Goal: Transaction & Acquisition: Purchase product/service

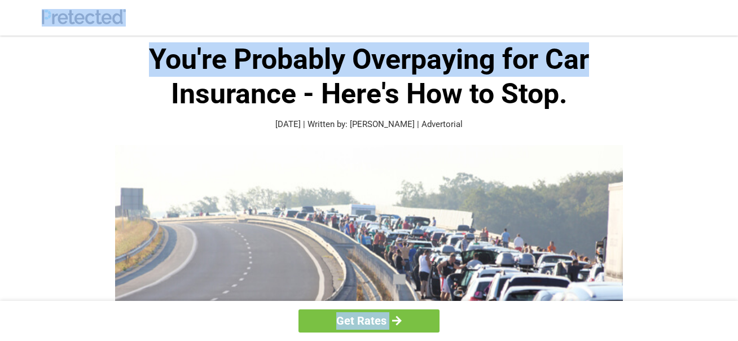
drag, startPoint x: 738, startPoint y: 33, endPoint x: 685, endPoint y: 56, distance: 57.9
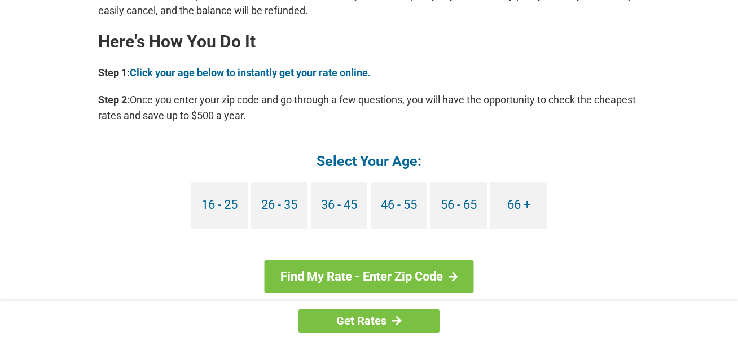
scroll to position [1042, 0]
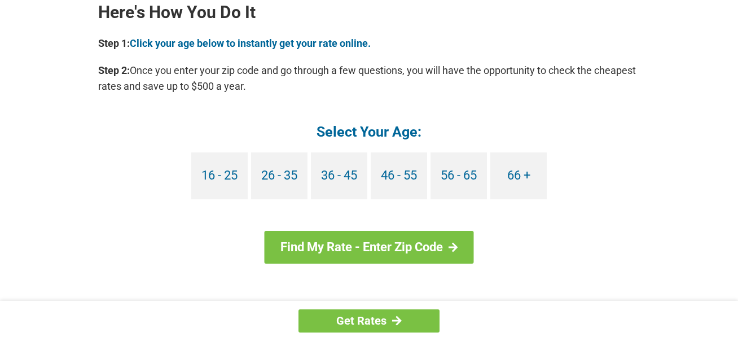
click at [517, 161] on link "66 +" at bounding box center [518, 175] width 56 height 47
